Goal: Register for event/course

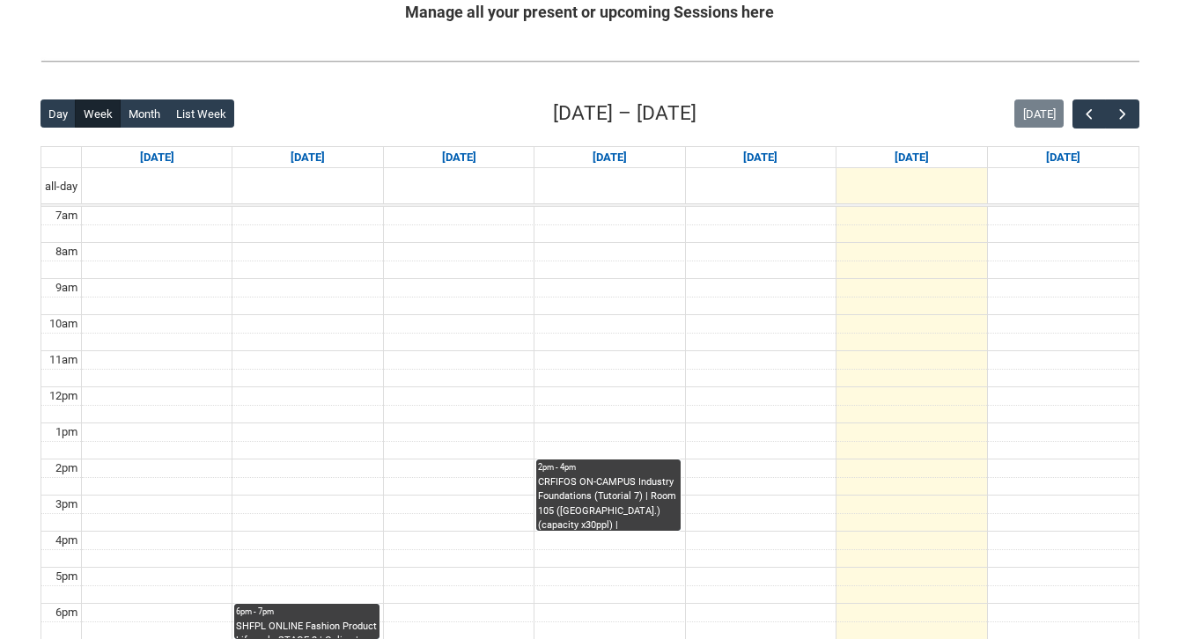
scroll to position [374, 0]
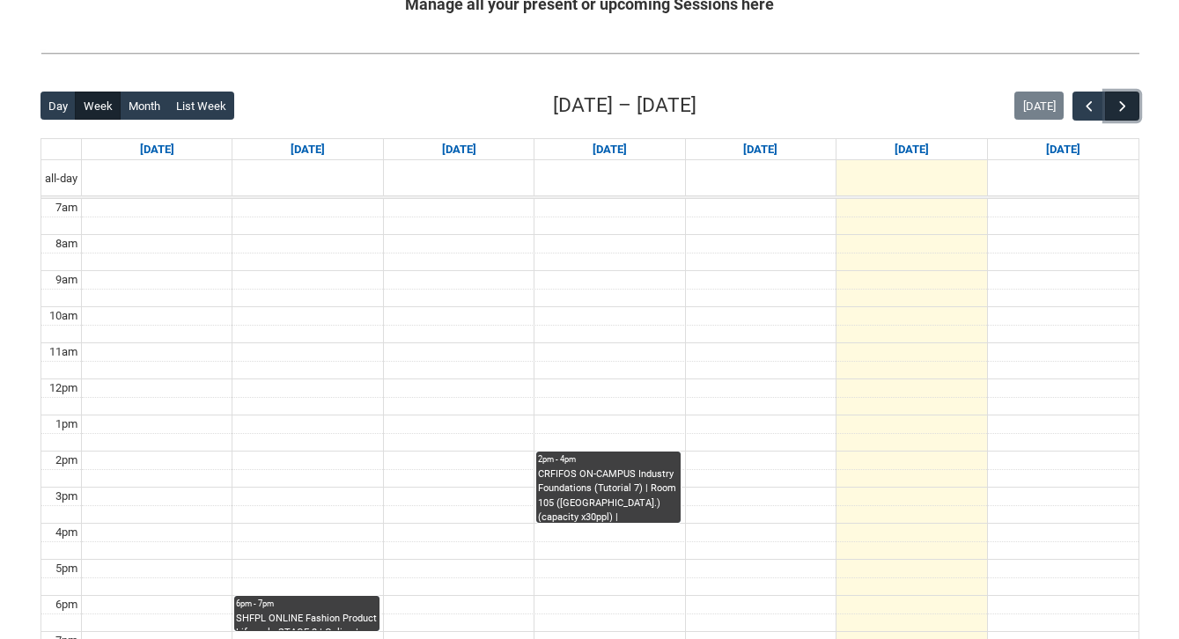
click at [1129, 102] on span "button" at bounding box center [1123, 107] width 18 height 18
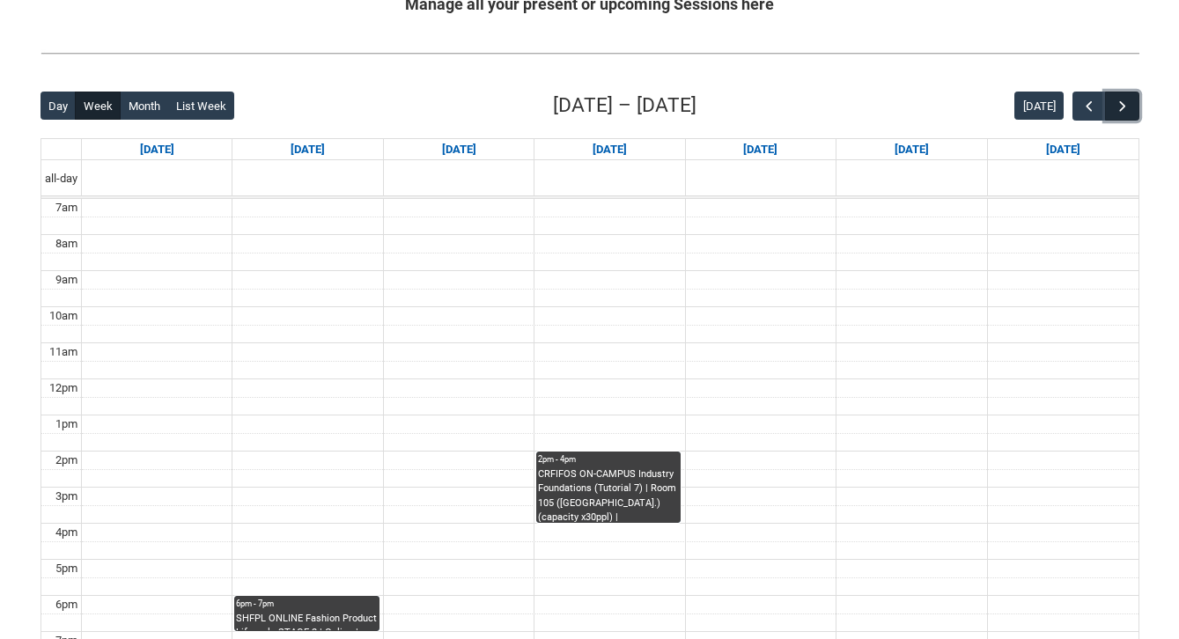
click at [1129, 102] on span "button" at bounding box center [1123, 107] width 18 height 18
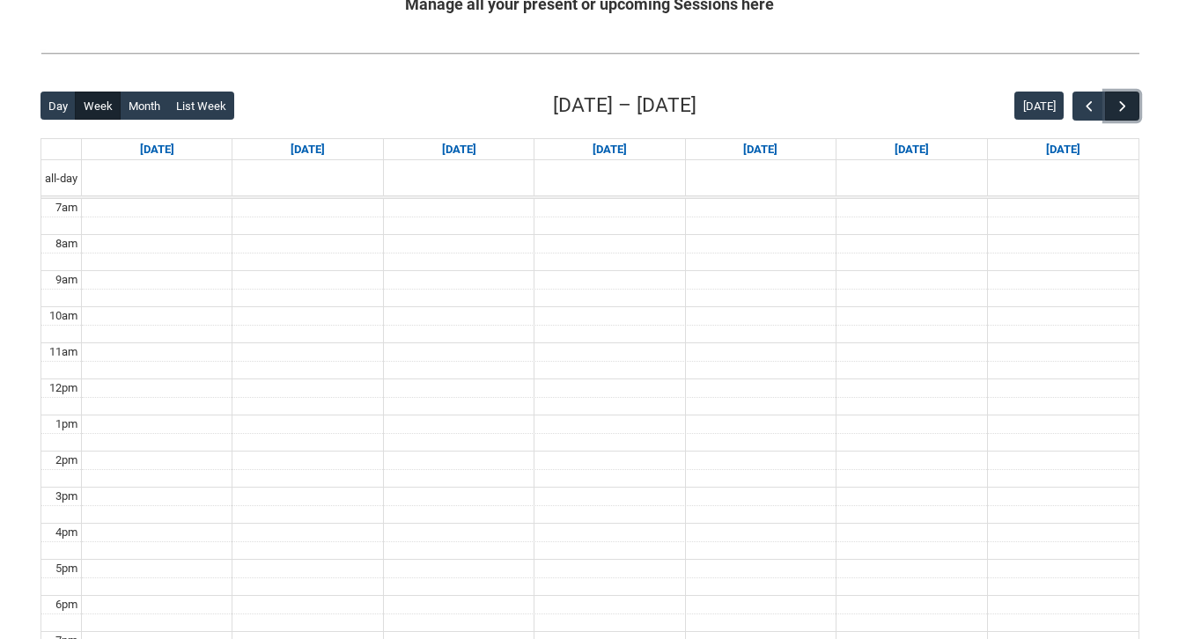
click at [1129, 103] on span "button" at bounding box center [1123, 107] width 18 height 18
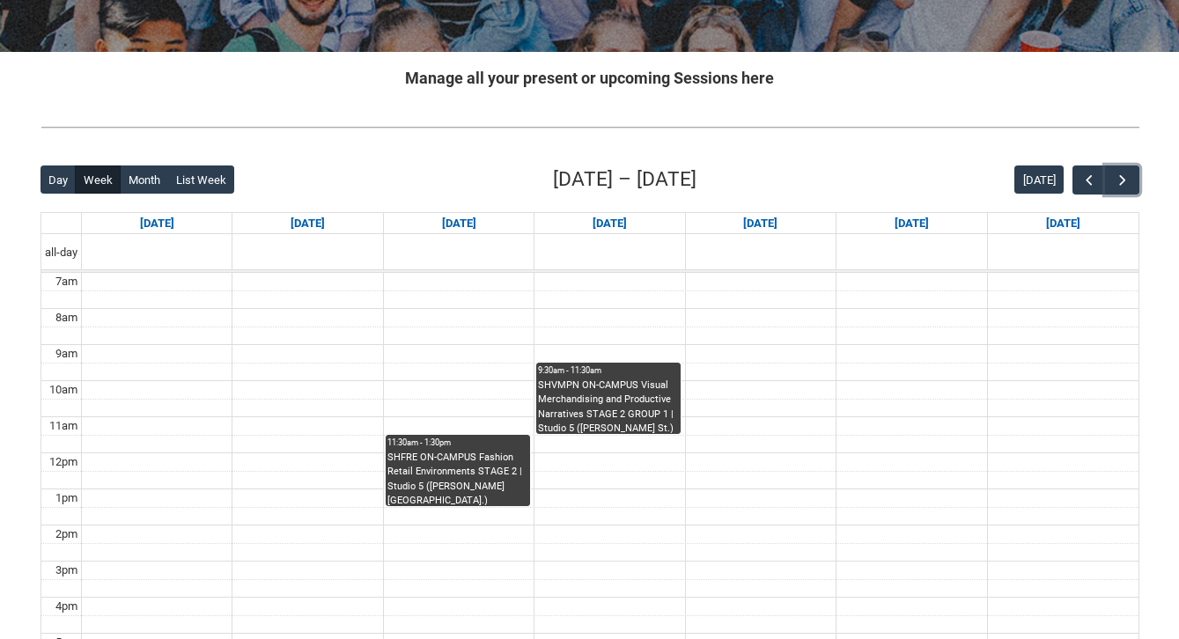
scroll to position [307, 0]
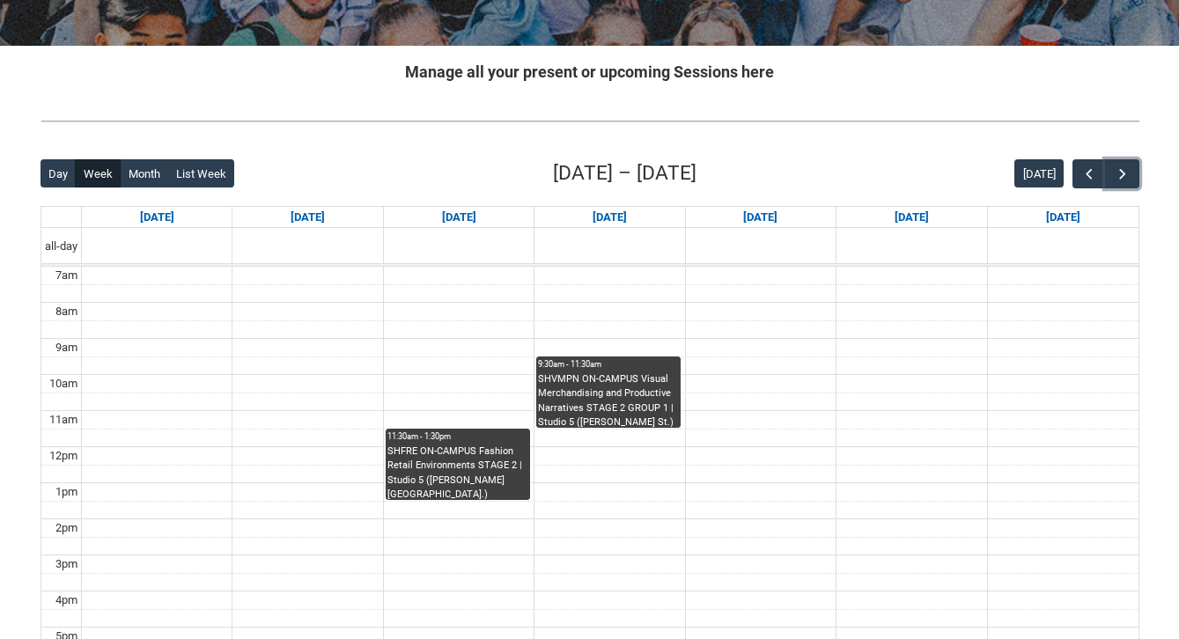
click at [670, 410] on div "SHVMPN ON-CAMPUS Visual Merchandising and Productive Narratives STAGE 2 GROUP 1…" at bounding box center [608, 400] width 141 height 55
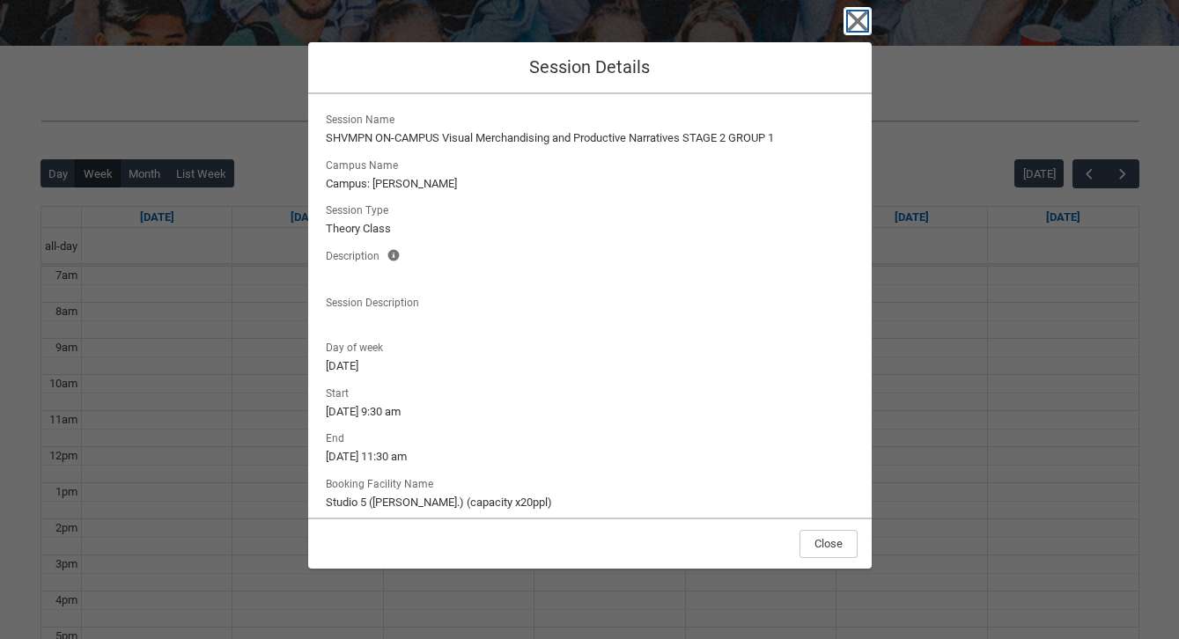
click at [860, 20] on icon "button" at bounding box center [858, 21] width 28 height 28
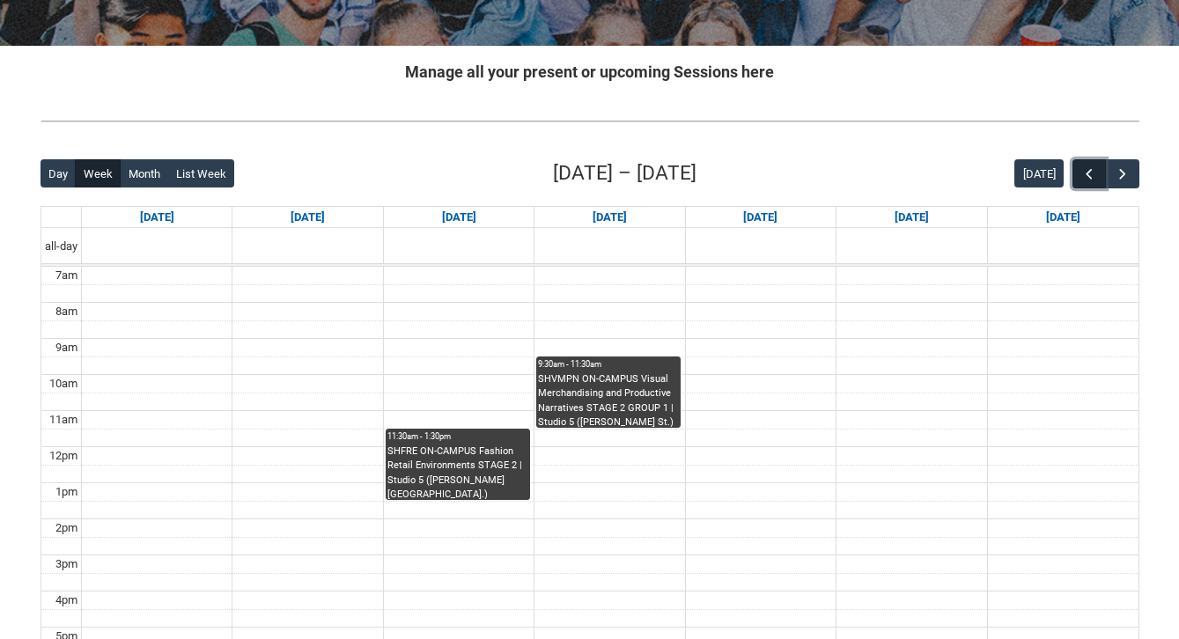
click at [1084, 173] on span "button" at bounding box center [1090, 175] width 18 height 18
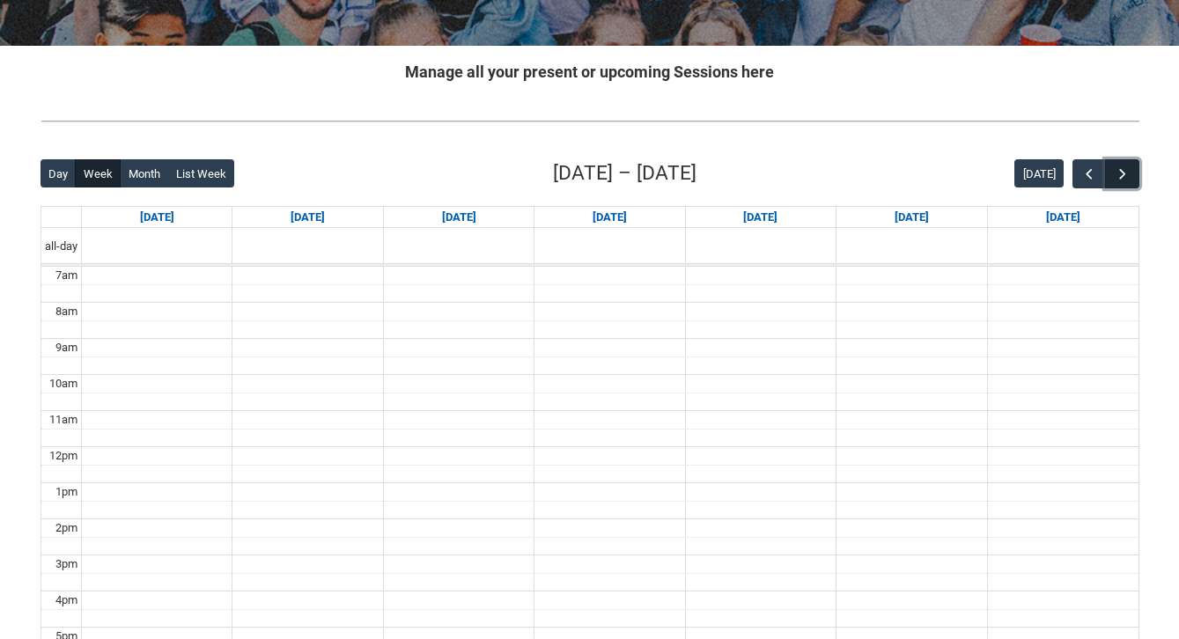
click at [1123, 167] on span "button" at bounding box center [1123, 175] width 18 height 18
